Goal: Obtain resource: Download file/media

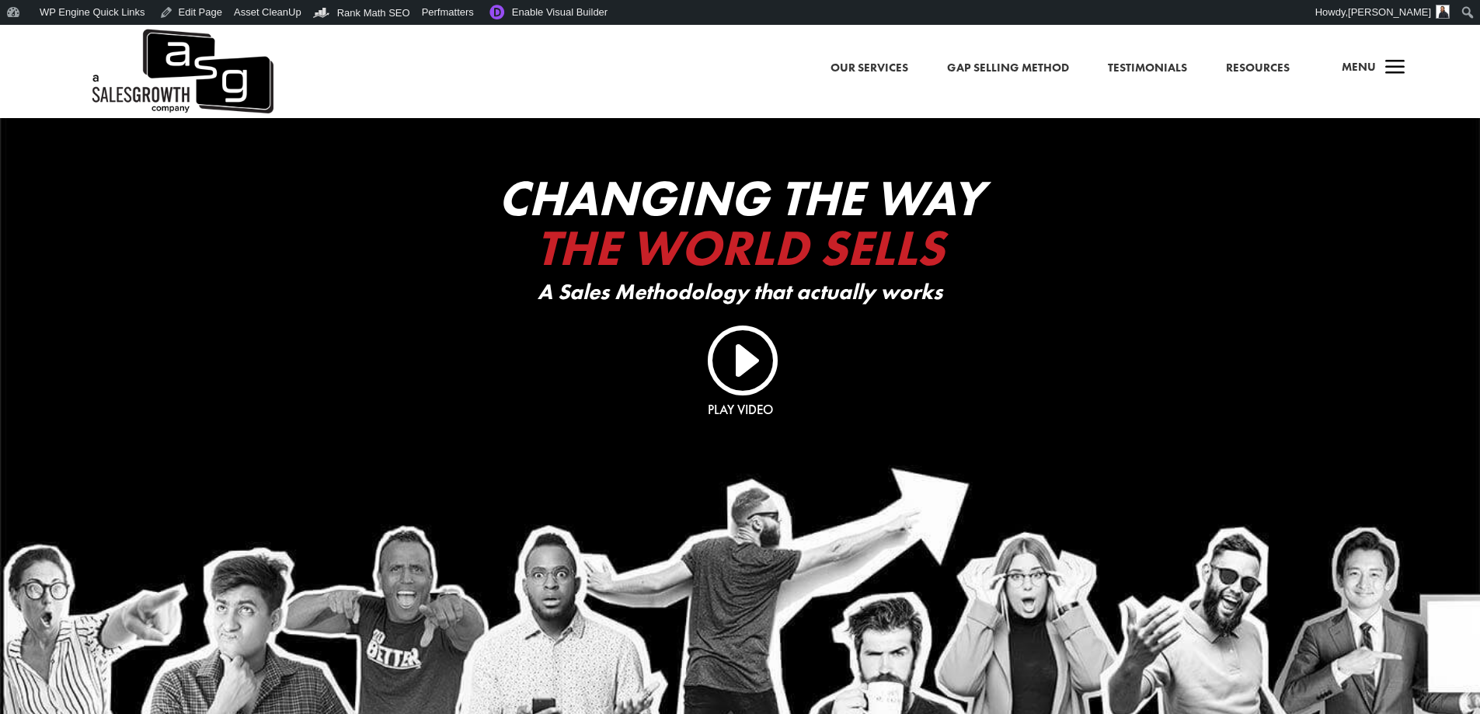
click at [1382, 73] on span "a" at bounding box center [1395, 68] width 31 height 31
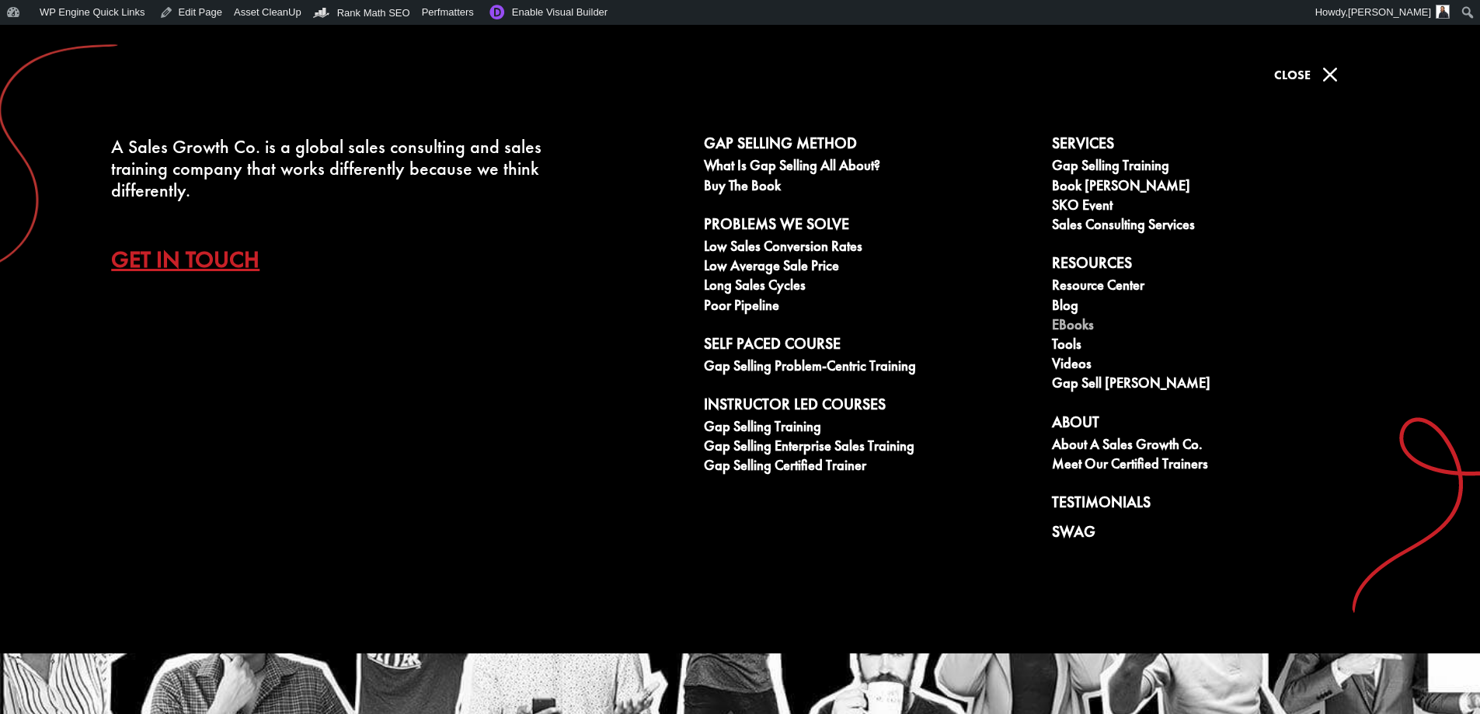
click at [1083, 329] on link "eBooks" at bounding box center [1217, 326] width 331 height 19
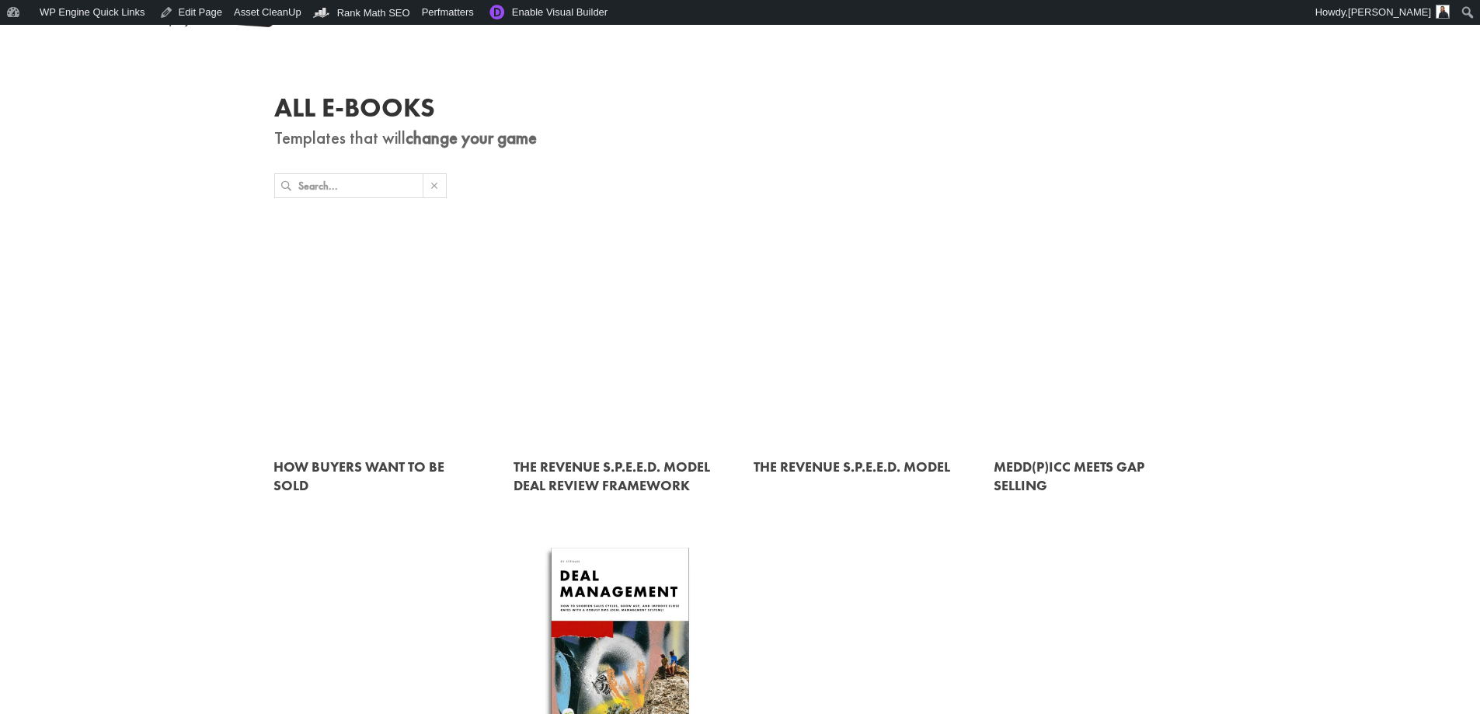
scroll to position [155, 0]
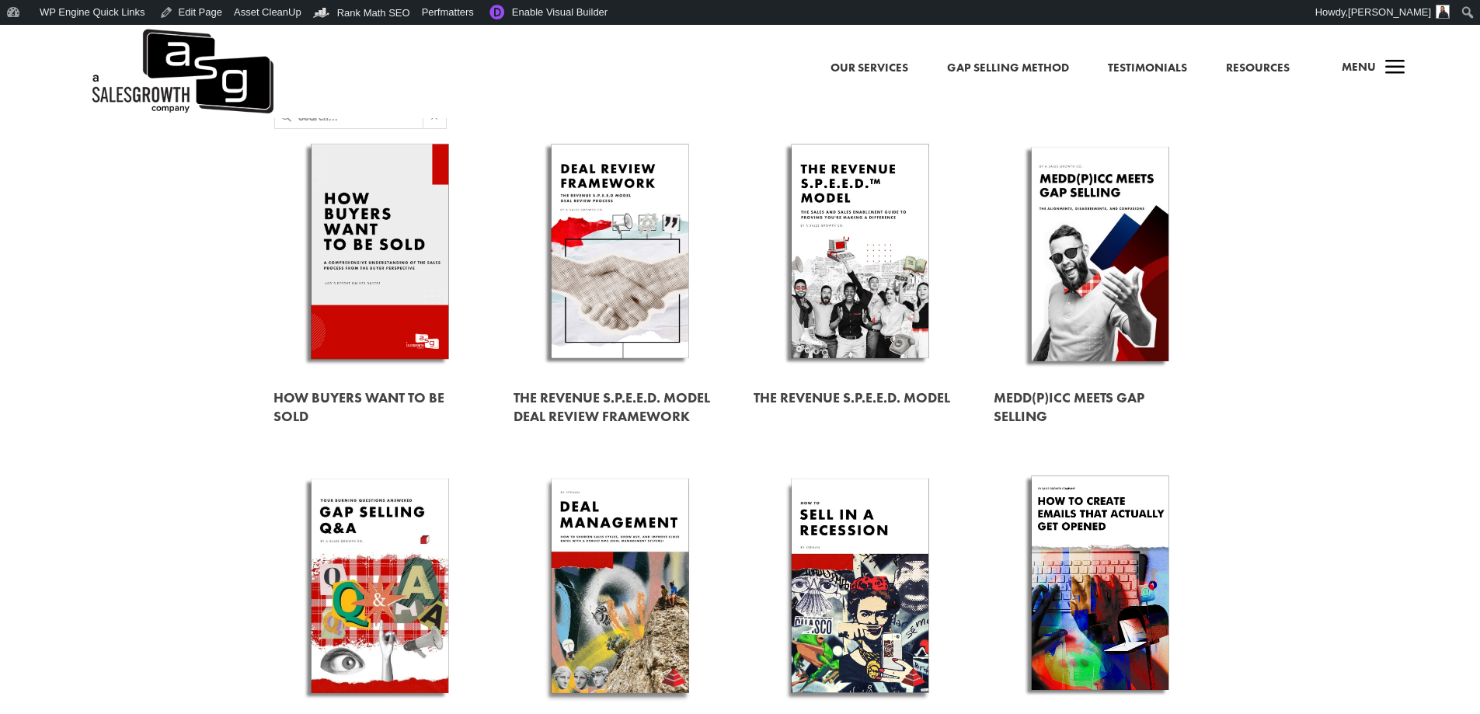
click at [615, 569] on link at bounding box center [620, 586] width 213 height 242
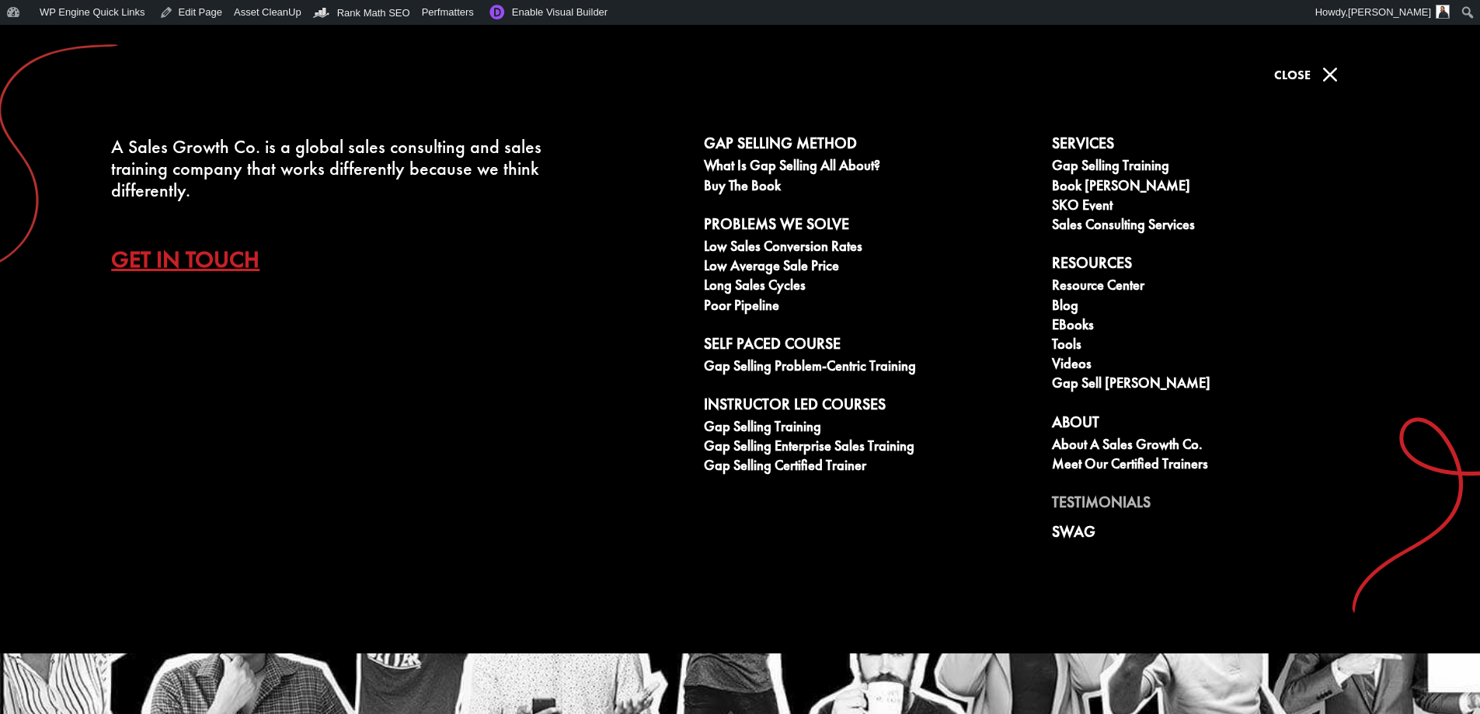
click at [1074, 496] on link "Testimonials" at bounding box center [1217, 504] width 331 height 23
